Goal: Task Accomplishment & Management: Use online tool/utility

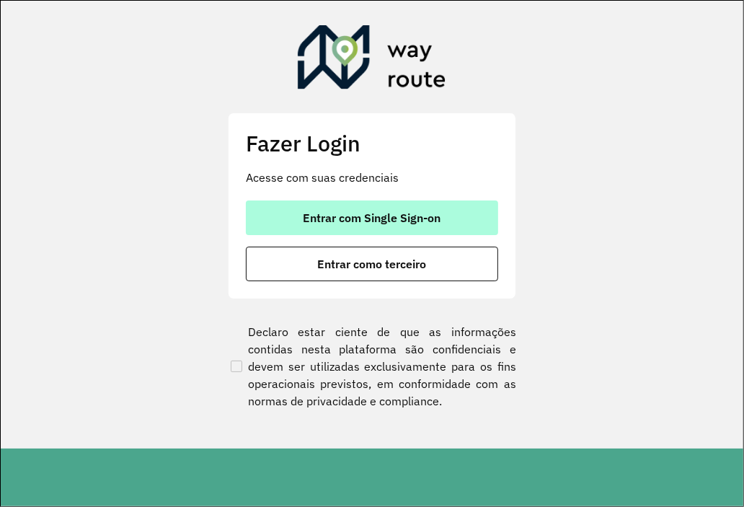
click at [456, 206] on button "Entrar com Single Sign-on" at bounding box center [372, 217] width 252 height 35
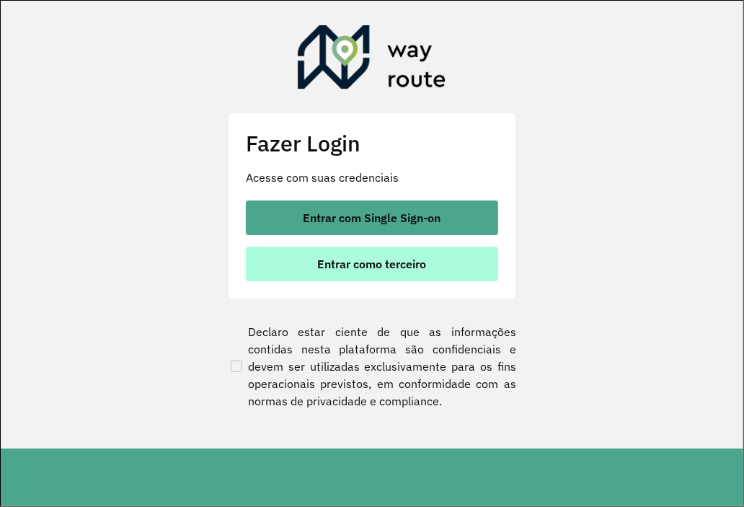
click at [364, 270] on span "Entrar como terceiro" at bounding box center [372, 264] width 109 height 12
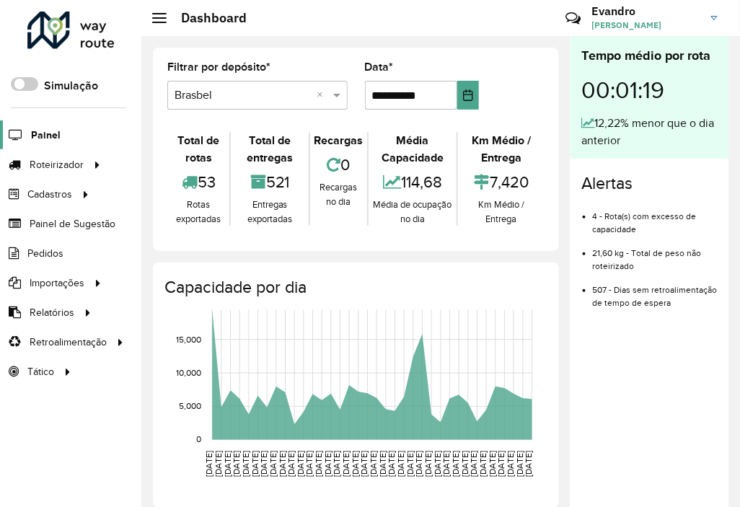
click at [45, 131] on span "Painel" at bounding box center [46, 135] width 30 height 15
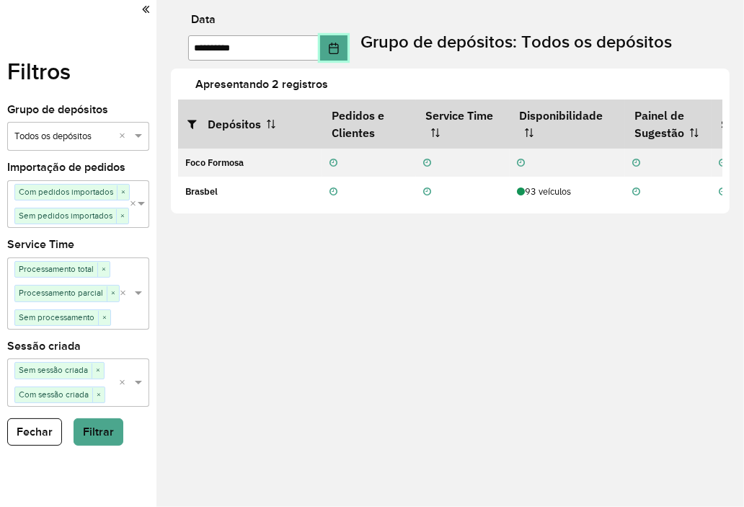
click at [337, 53] on icon "Choose Date" at bounding box center [334, 49] width 12 height 12
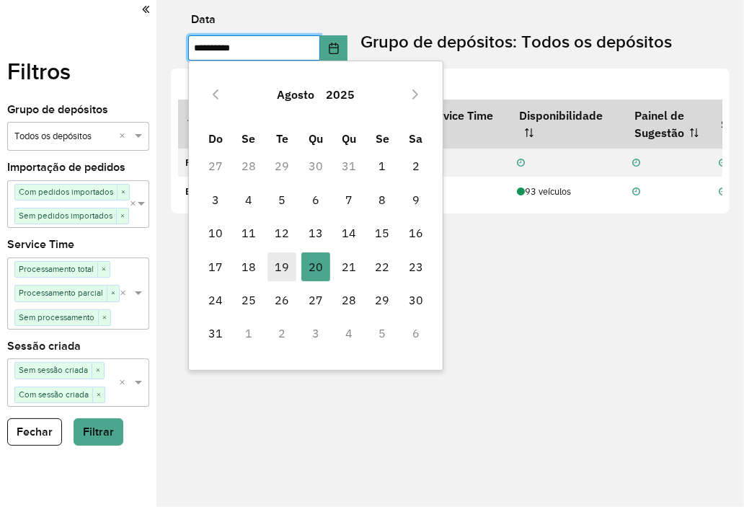
click at [281, 262] on span "19" at bounding box center [282, 266] width 29 height 29
type input "**********"
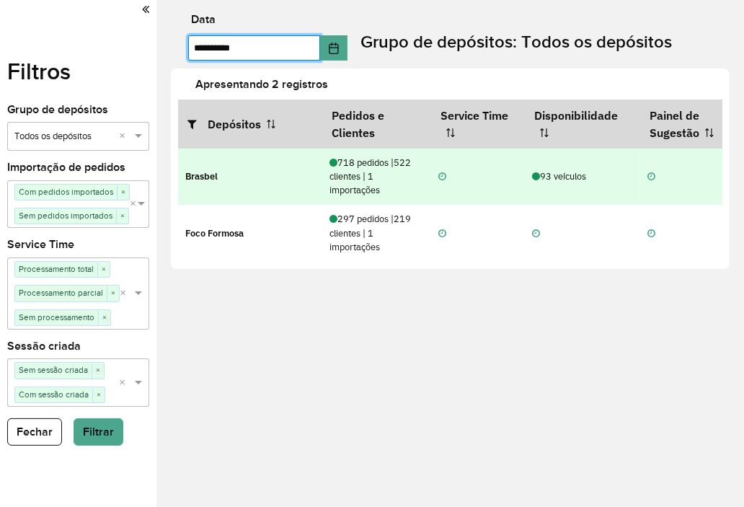
click at [534, 178] on icon at bounding box center [536, 176] width 8 height 9
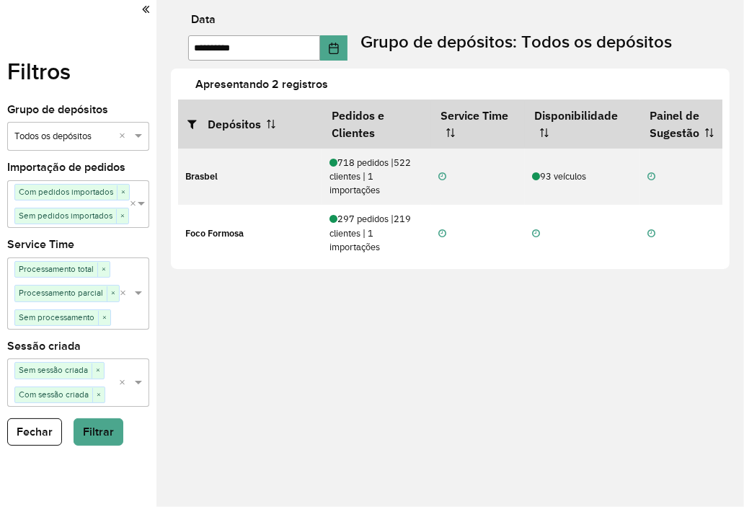
scroll to position [0, 257]
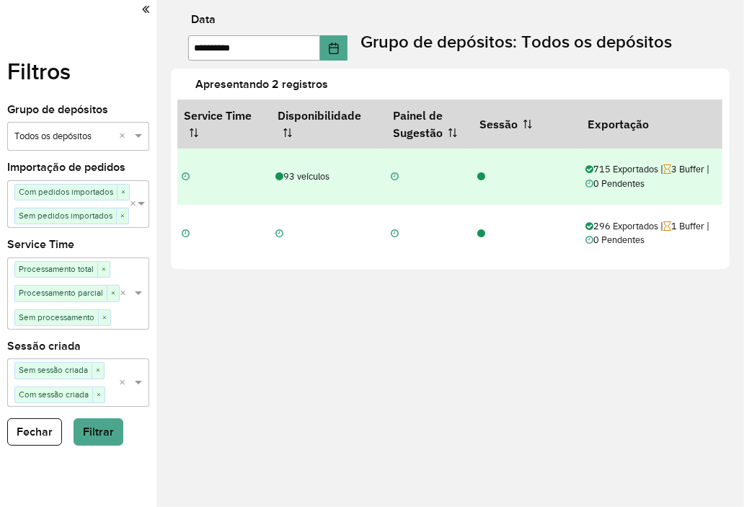
click at [482, 173] on icon at bounding box center [481, 176] width 8 height 9
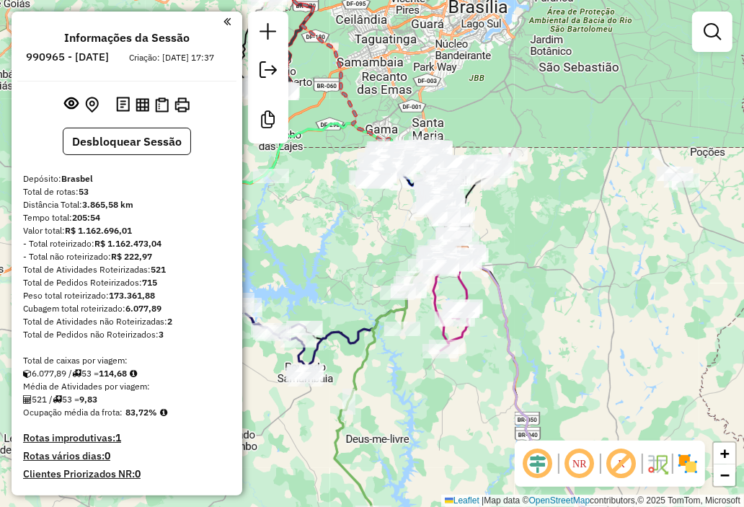
drag, startPoint x: 531, startPoint y: 258, endPoint x: 621, endPoint y: 260, distance: 90.1
click at [621, 260] on div "Janela de atendimento Grade de atendimento Capacidade Transportadoras Veículos …" at bounding box center [372, 253] width 744 height 507
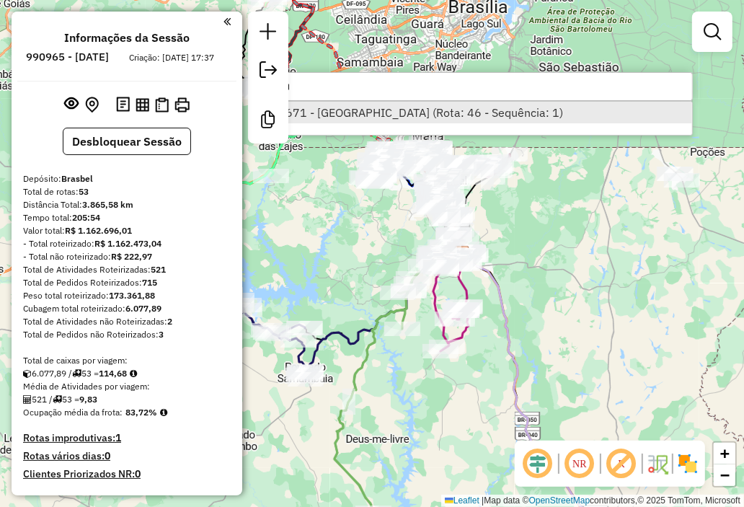
type input "*****"
click at [428, 107] on li "24671 - MINAS BAR (Rota: 46 - Sequência: 1)" at bounding box center [476, 113] width 431 height 22
select select "**********"
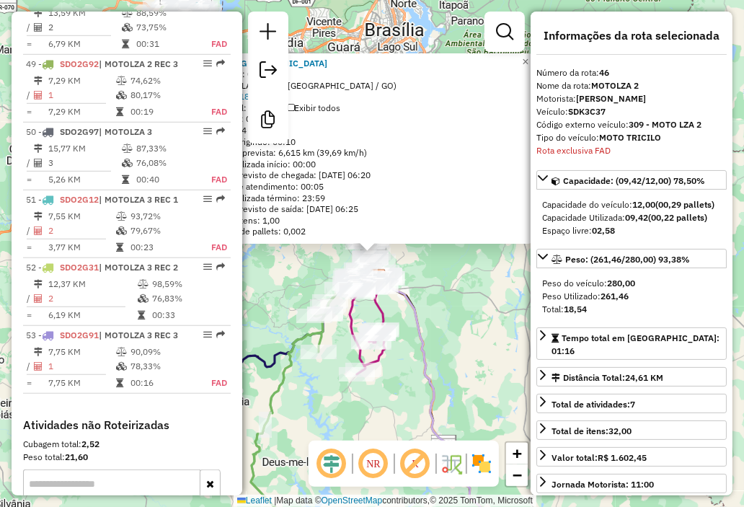
scroll to position [3919, 0]
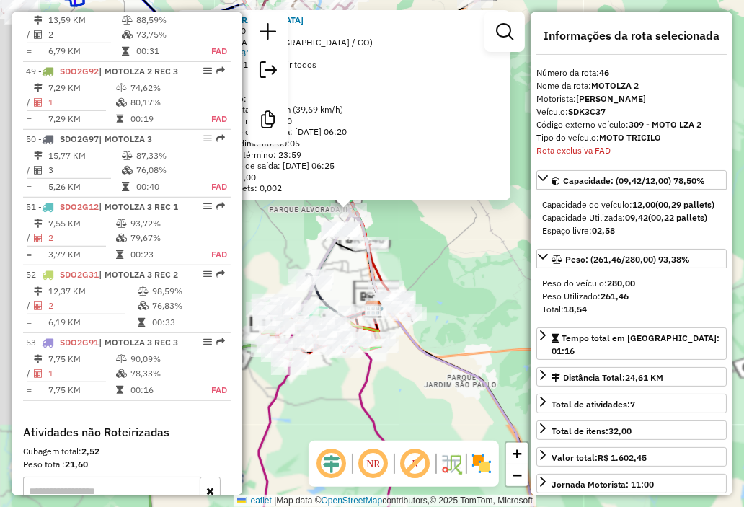
drag, startPoint x: 358, startPoint y: 221, endPoint x: 467, endPoint y: 285, distance: 126.4
click at [486, 285] on div "24671 - MINAS BAR Endereço: 03 10 Bairro: VILA GUARA (LUZIANIA / GO) Pedidos: 1…" at bounding box center [372, 253] width 744 height 507
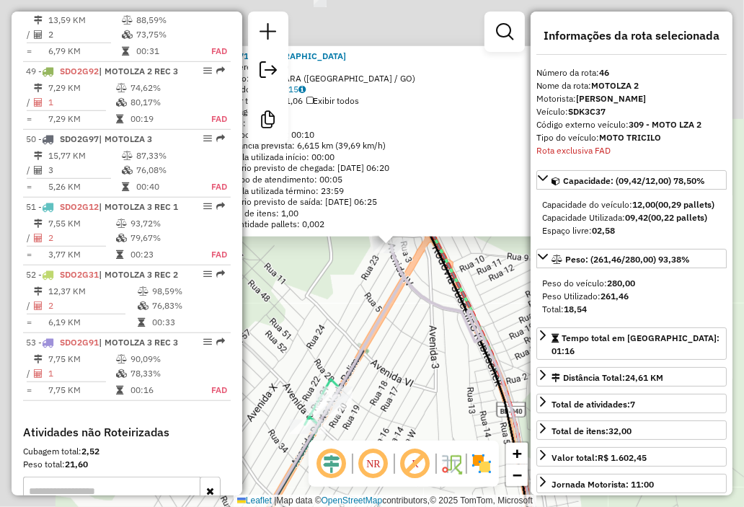
drag, startPoint x: 414, startPoint y: 162, endPoint x: 499, endPoint y: 311, distance: 172.4
click at [536, 328] on hb-router-mapa "Informações da Sessão 990965 - 19/08/2025 Criação: 18/08/2025 17:37 Desbloquear…" at bounding box center [372, 253] width 744 height 507
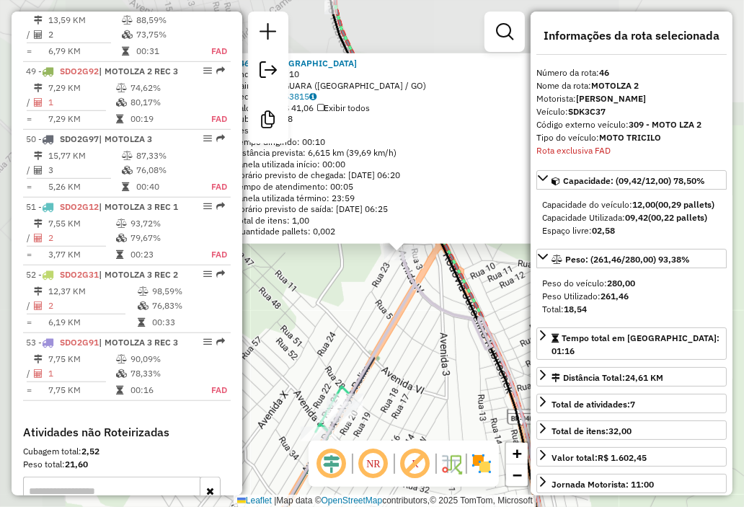
drag, startPoint x: 433, startPoint y: 276, endPoint x: 470, endPoint y: 311, distance: 50.5
click at [470, 311] on div "24671 - MINAS BAR Endereço: 03 10 Bairro: VILA GUARA (LUZIANIA / GO) Pedidos: 1…" at bounding box center [372, 253] width 744 height 507
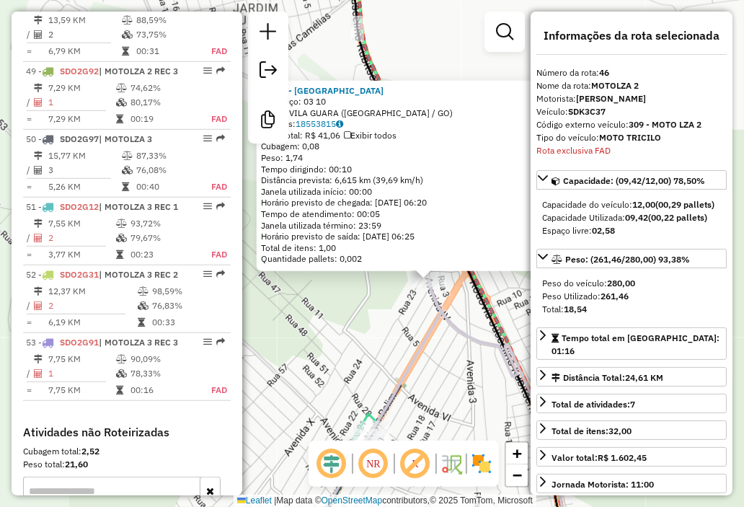
click at [470, 304] on div "24671 - MINAS BAR Endereço: 03 10 Bairro: VILA GUARA (LUZIANIA / GO) Pedidos: 1…" at bounding box center [372, 253] width 744 height 507
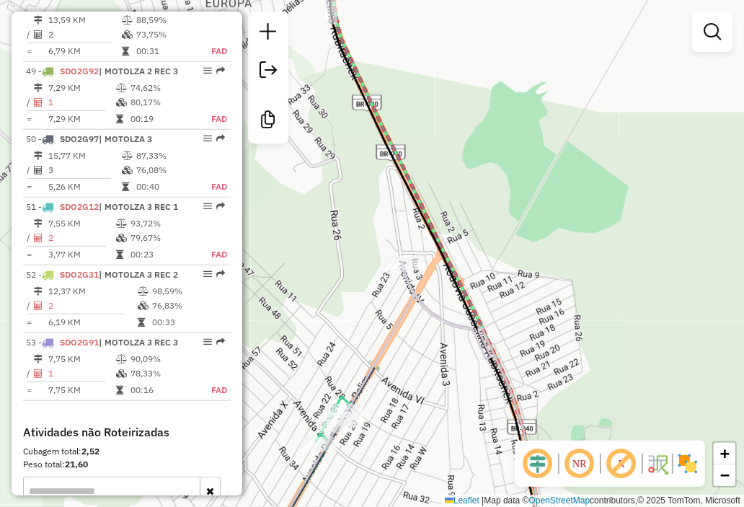
drag, startPoint x: 471, startPoint y: 282, endPoint x: 456, endPoint y: 275, distance: 15.8
click at [456, 275] on icon at bounding box center [436, 236] width 215 height 609
